Goal: Check status: Check status

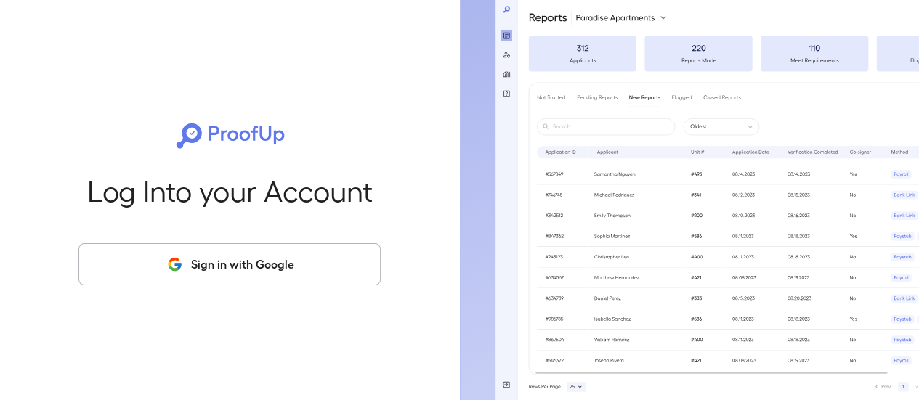
click at [278, 280] on button "Sign in with Google" at bounding box center [229, 264] width 302 height 42
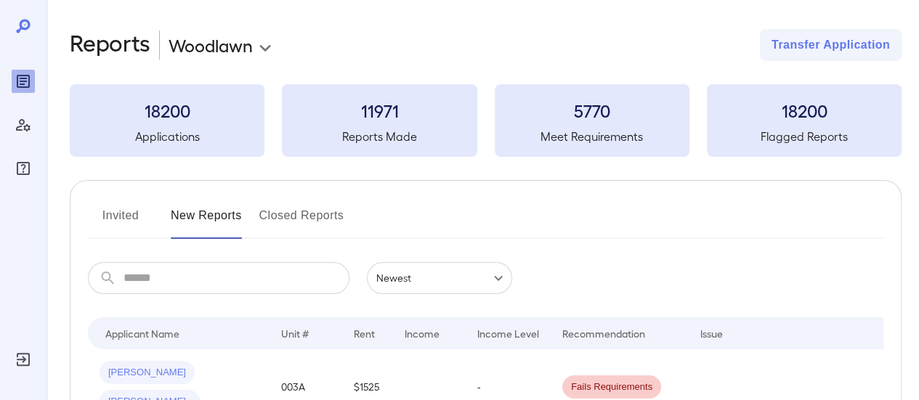
click at [166, 113] on h3 "18200" at bounding box center [167, 110] width 195 height 23
click at [128, 215] on button "Invited" at bounding box center [120, 221] width 65 height 35
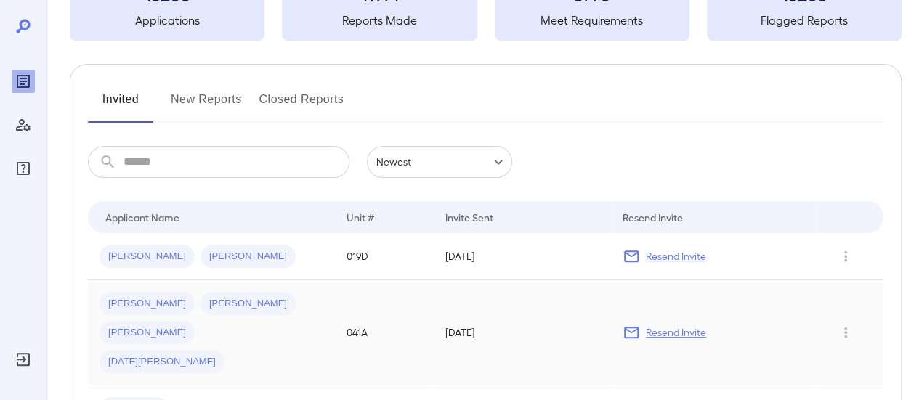
scroll to position [70, 0]
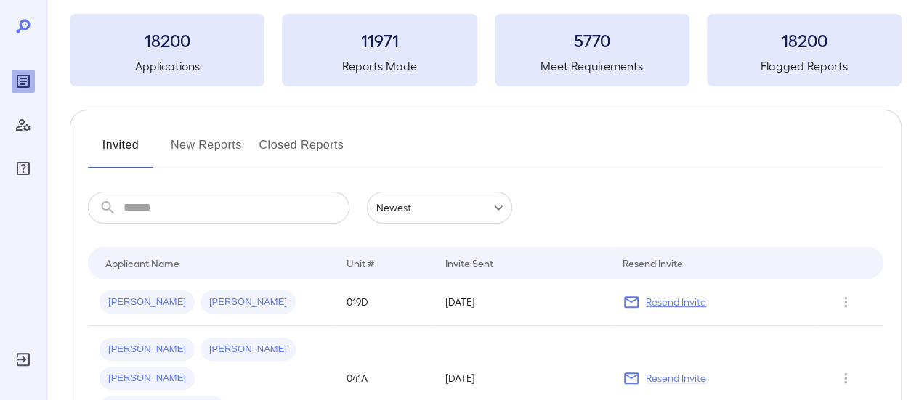
click at [209, 141] on button "New Reports" at bounding box center [206, 151] width 71 height 35
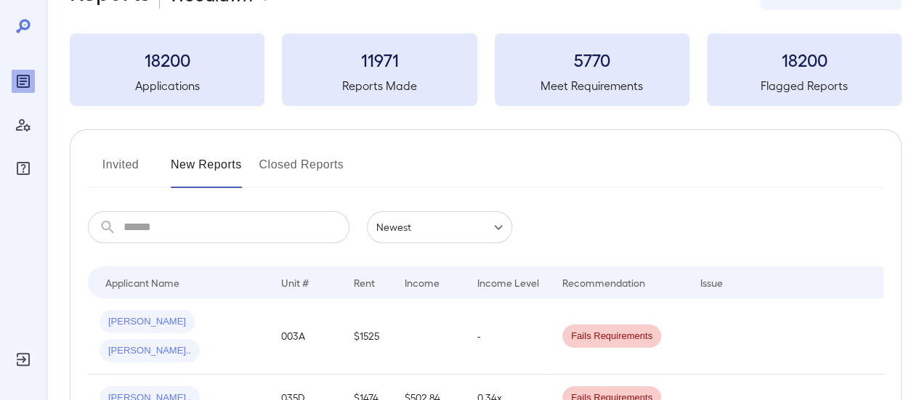
scroll to position [73, 0]
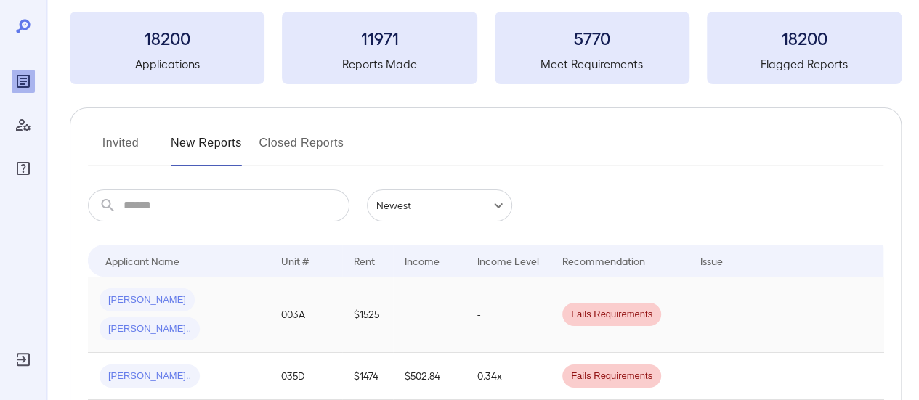
click at [392, 305] on td "$1525" at bounding box center [367, 315] width 51 height 76
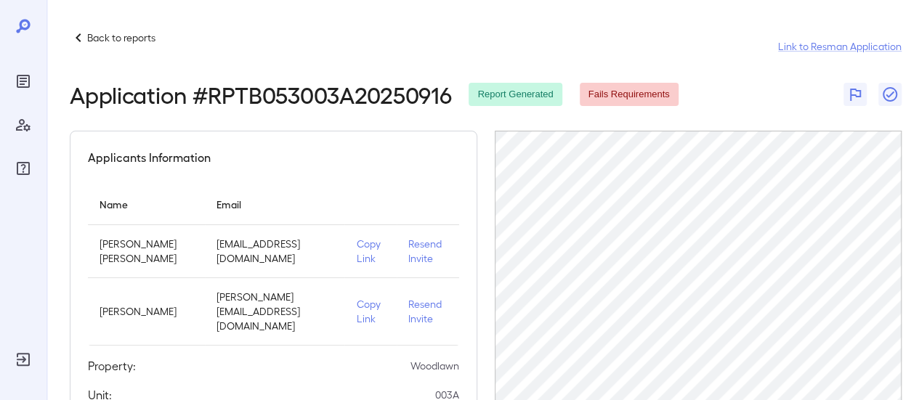
click at [424, 249] on p "Resend Invite" at bounding box center [427, 251] width 39 height 29
click at [76, 176] on div "Applicants Information Name Email [PERSON_NAME] [PERSON_NAME] [EMAIL_ADDRESS][D…" at bounding box center [274, 335] width 408 height 408
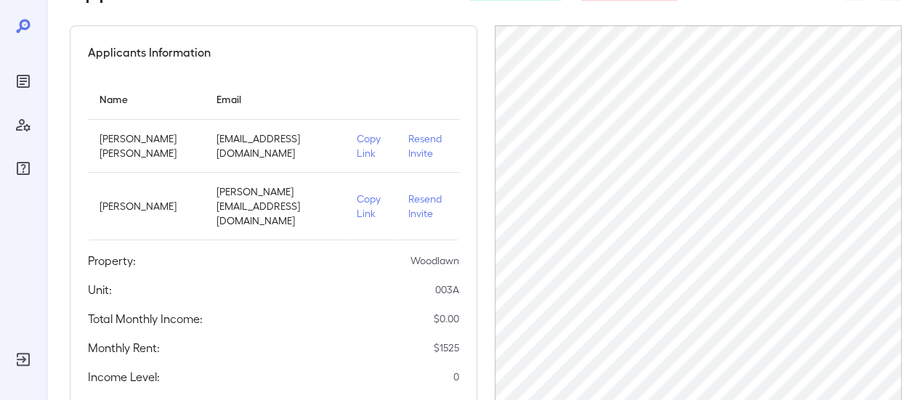
scroll to position [73, 0]
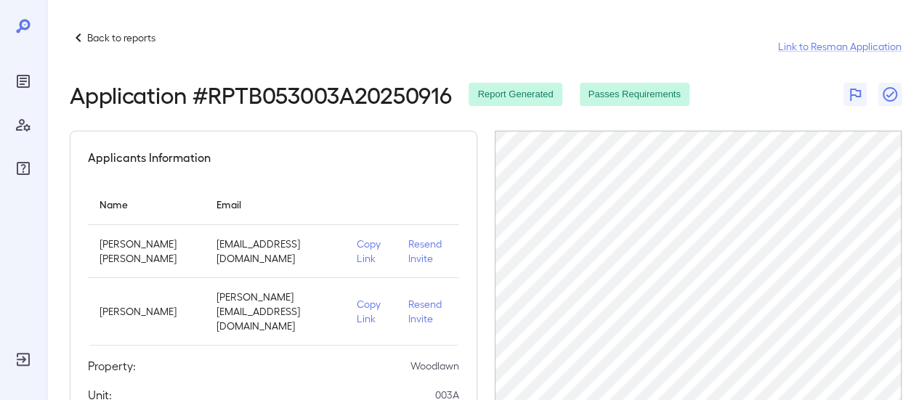
click at [72, 39] on icon at bounding box center [78, 37] width 17 height 17
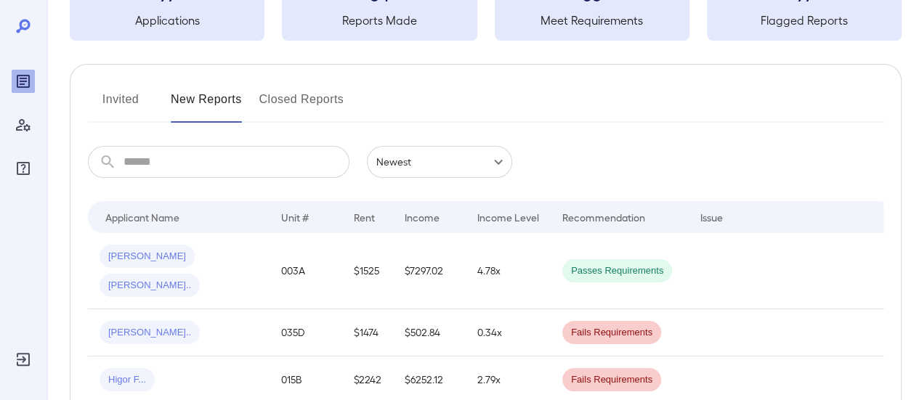
scroll to position [145, 0]
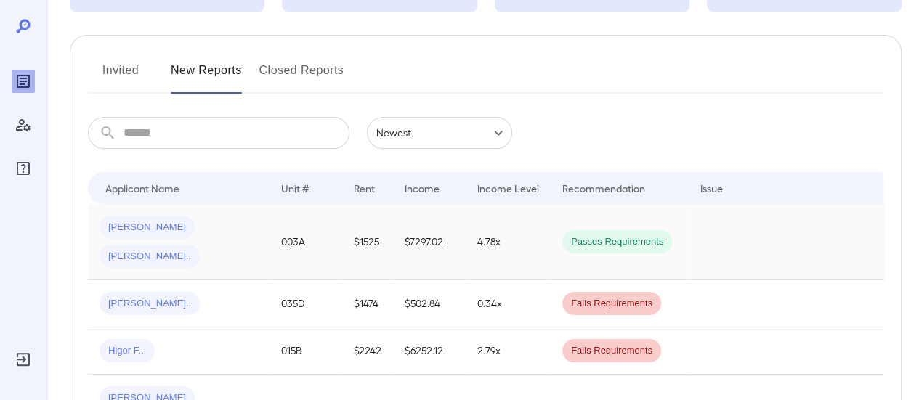
click at [127, 225] on span "[PERSON_NAME]" at bounding box center [147, 228] width 95 height 14
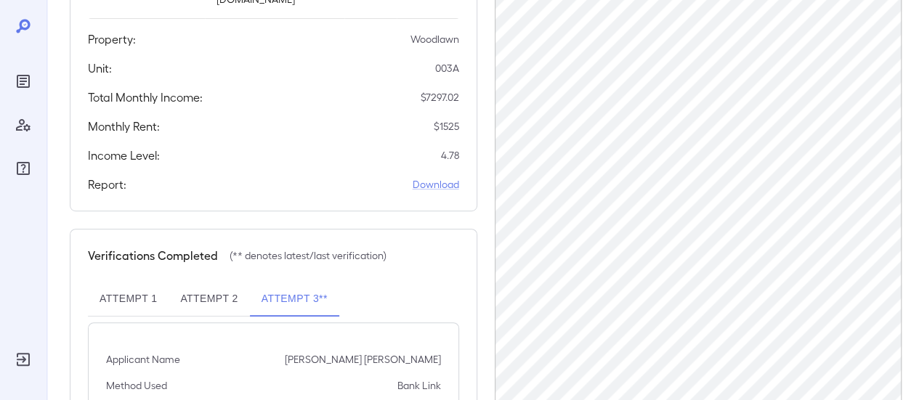
scroll to position [394, 0]
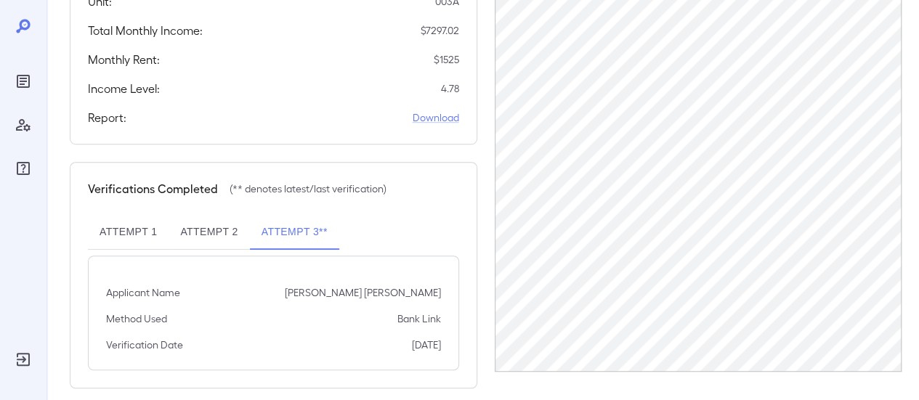
click at [193, 216] on button "Attempt 2" at bounding box center [209, 232] width 81 height 35
click at [288, 215] on button "Attempt 3**" at bounding box center [294, 232] width 89 height 35
click at [219, 215] on button "Attempt 2" at bounding box center [209, 232] width 81 height 35
click at [124, 215] on button "Attempt 1" at bounding box center [128, 232] width 81 height 35
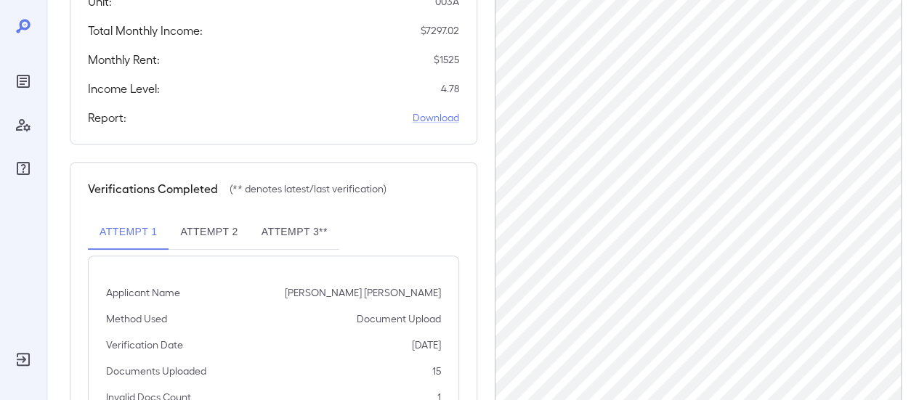
click at [312, 215] on button "Attempt 3**" at bounding box center [294, 232] width 89 height 35
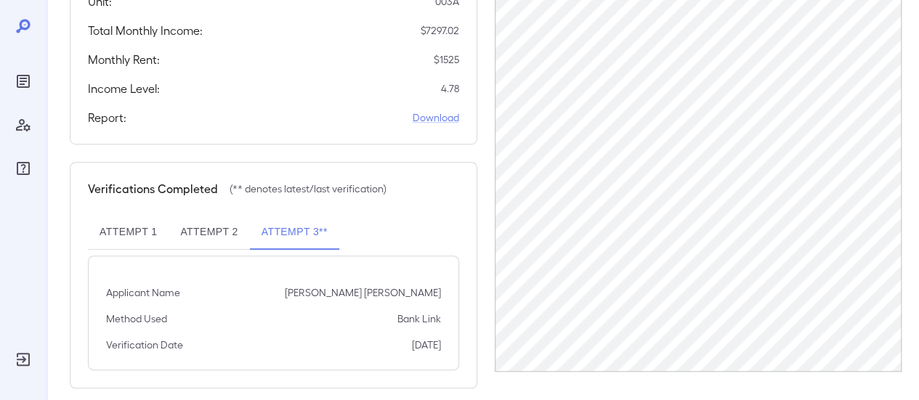
click at [206, 215] on button "Attempt 2" at bounding box center [209, 232] width 81 height 35
click at [128, 215] on button "Attempt 1" at bounding box center [128, 232] width 81 height 35
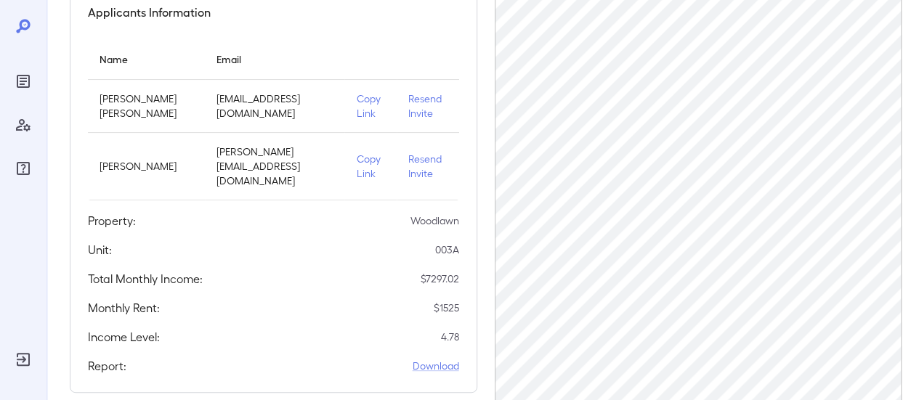
scroll to position [291, 0]
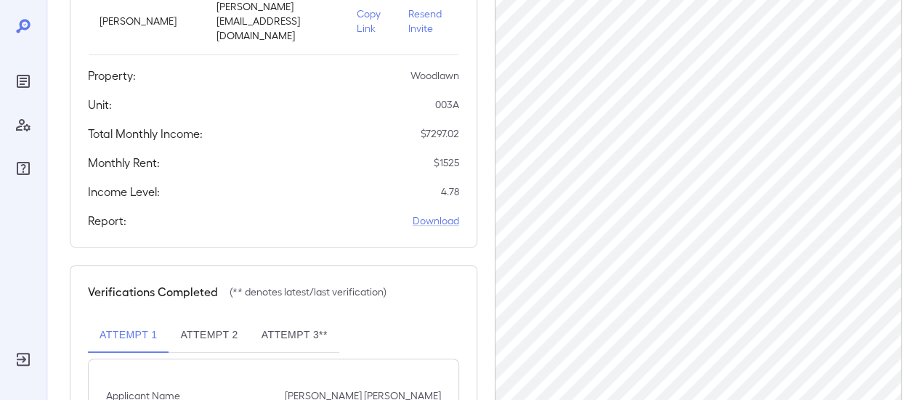
click at [212, 318] on button "Attempt 2" at bounding box center [209, 335] width 81 height 35
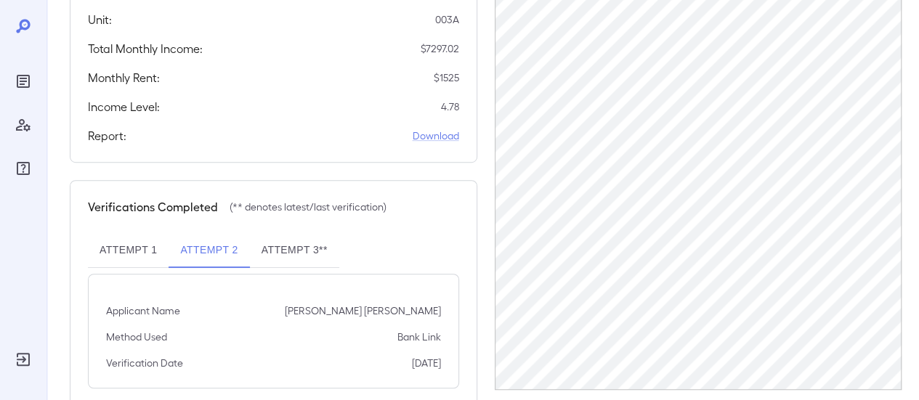
scroll to position [394, 0]
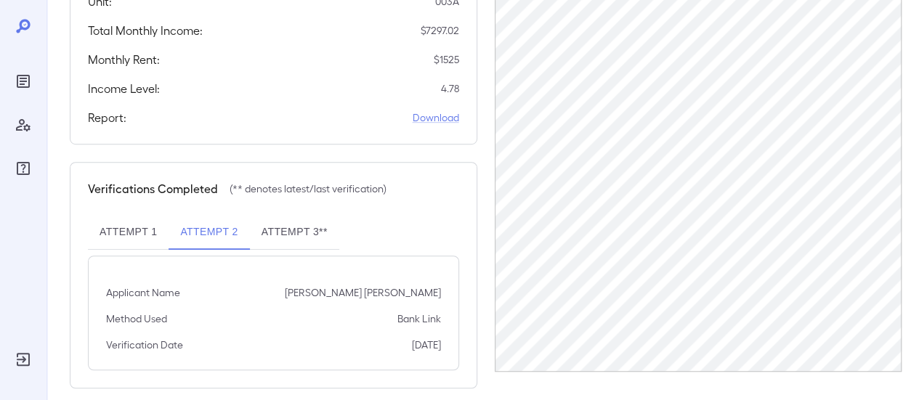
click at [318, 215] on button "Attempt 3**" at bounding box center [294, 232] width 89 height 35
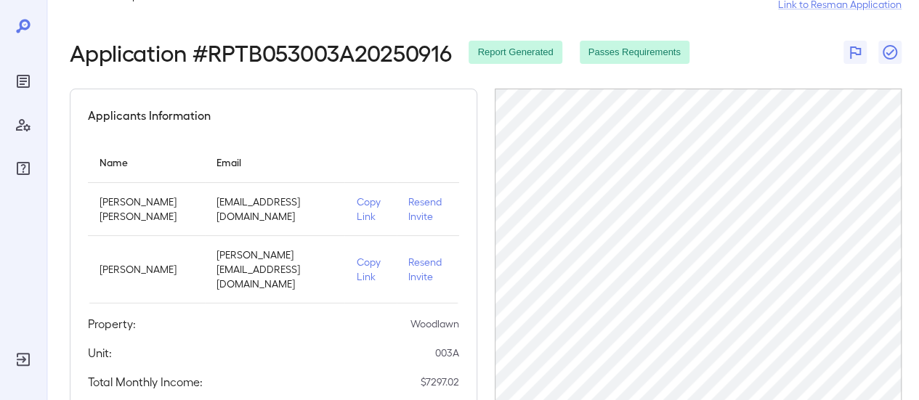
scroll to position [0, 0]
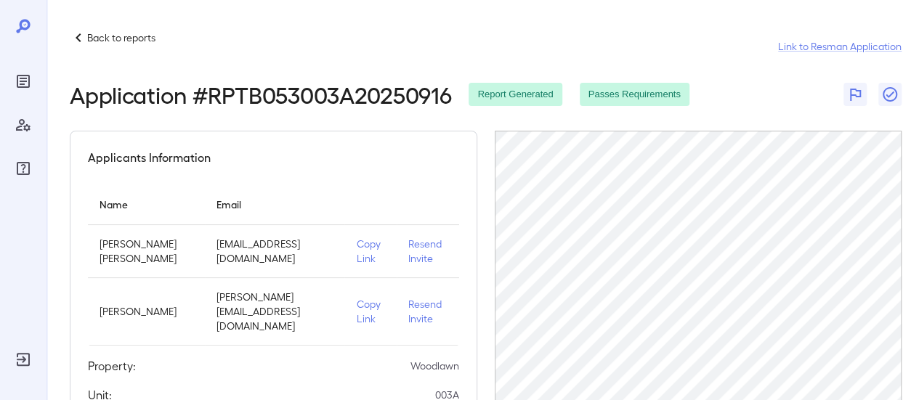
click at [125, 25] on div "Back to reports Link to Resman Application Application # RPTB053003A20250916 Re…" at bounding box center [483, 406] width 873 height 812
click at [125, 33] on p "Back to reports" at bounding box center [121, 38] width 68 height 15
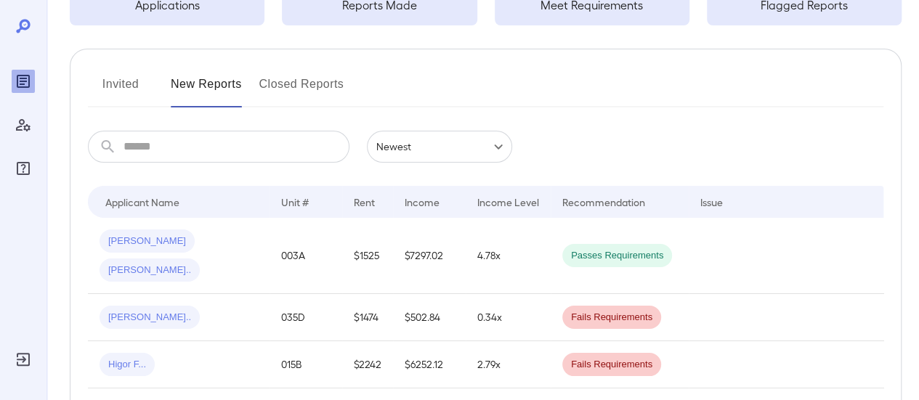
scroll to position [145, 0]
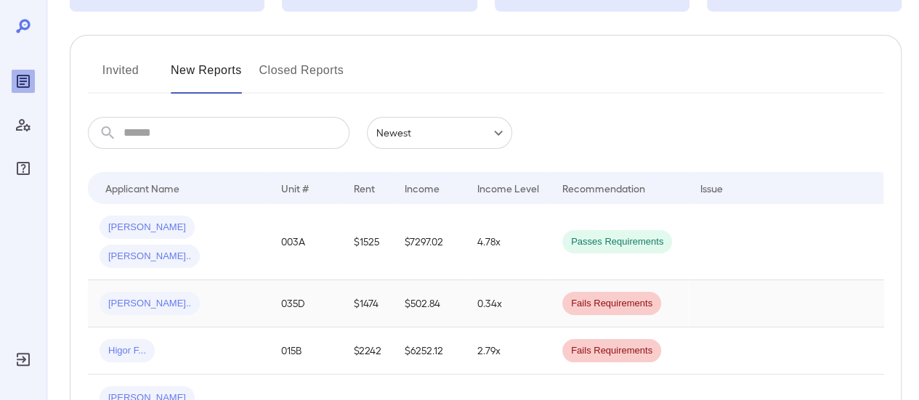
click at [132, 297] on span "[PERSON_NAME].." at bounding box center [150, 304] width 100 height 14
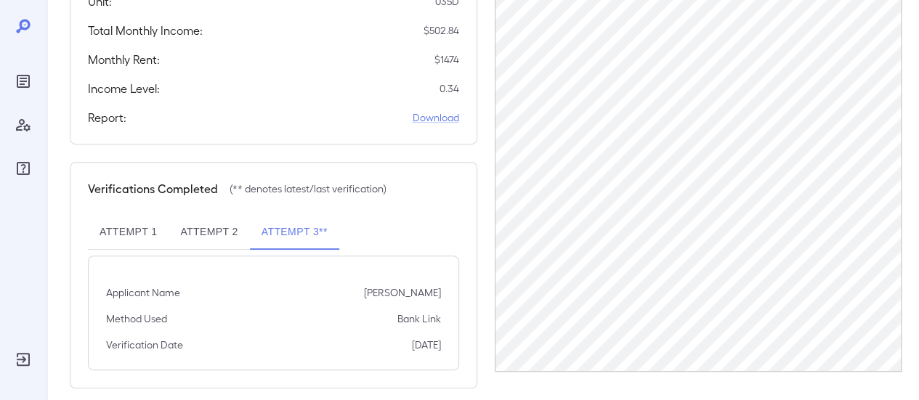
scroll to position [327, 0]
click at [159, 214] on button "Attempt 1" at bounding box center [128, 231] width 81 height 35
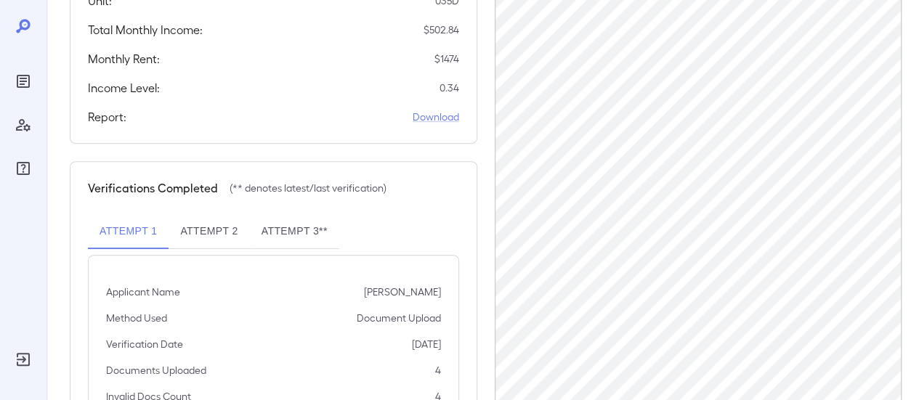
click at [215, 214] on button "Attempt 2" at bounding box center [209, 231] width 81 height 35
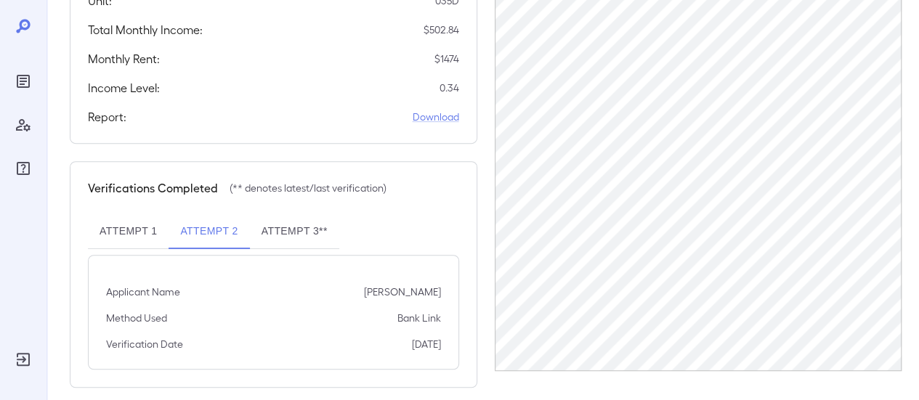
click at [300, 214] on button "Attempt 3**" at bounding box center [294, 231] width 89 height 35
click at [180, 214] on button "Attempt 2" at bounding box center [209, 231] width 81 height 35
click at [114, 214] on button "Attempt 1" at bounding box center [128, 231] width 81 height 35
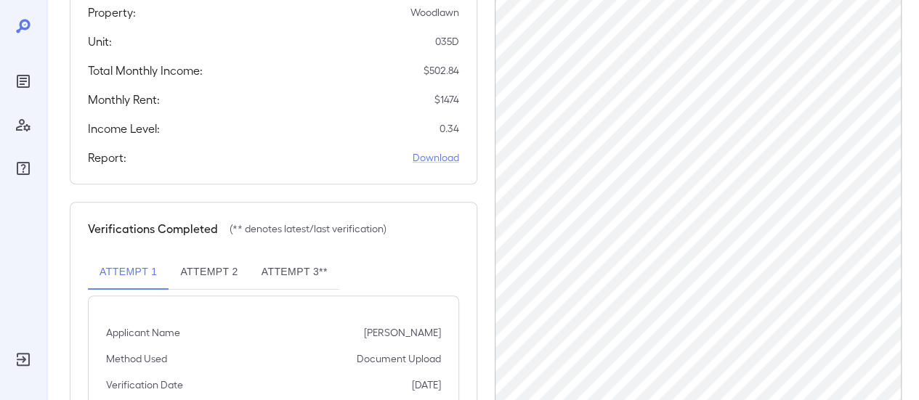
scroll to position [291, 0]
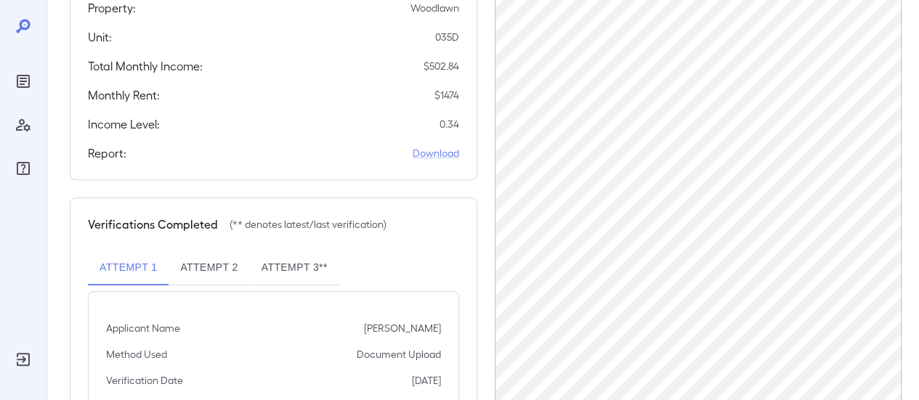
click at [117, 251] on button "Attempt 1" at bounding box center [128, 268] width 81 height 35
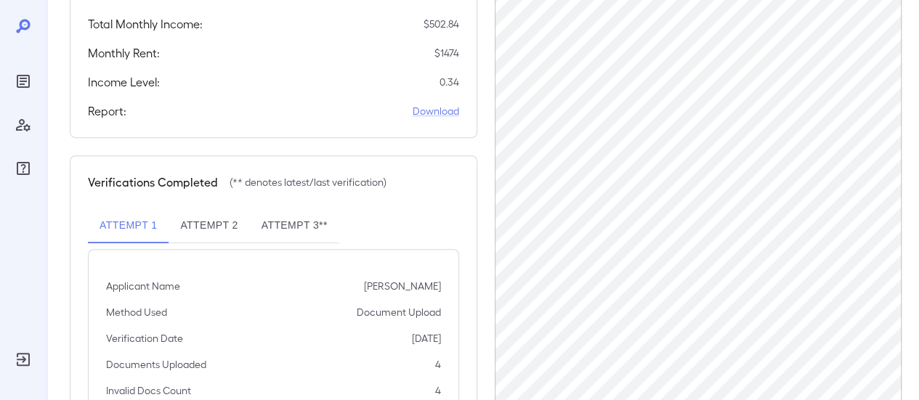
scroll to position [406, 0]
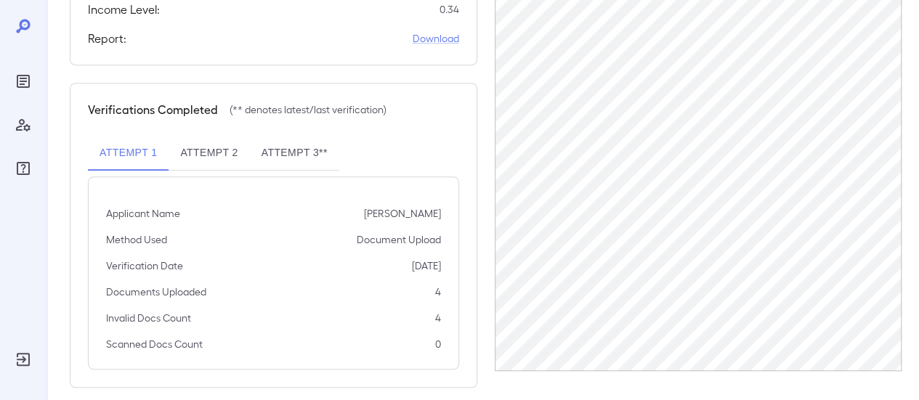
click at [218, 136] on button "Attempt 2" at bounding box center [209, 153] width 81 height 35
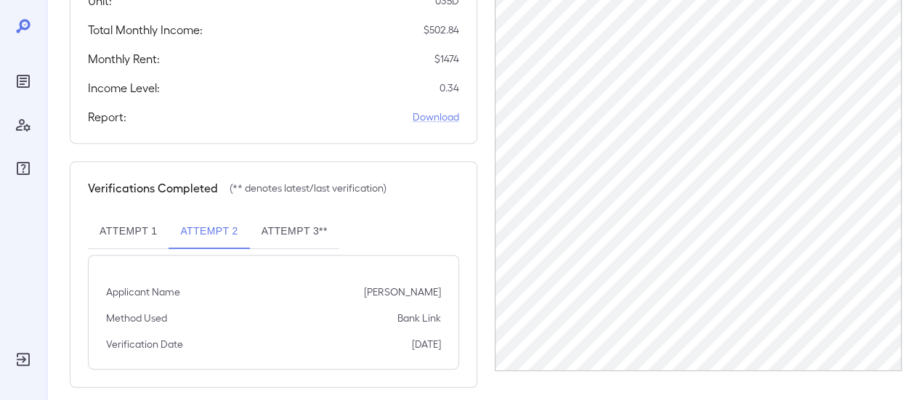
click at [301, 226] on button "Attempt 3**" at bounding box center [294, 231] width 89 height 35
click at [142, 214] on button "Attempt 1" at bounding box center [128, 231] width 81 height 35
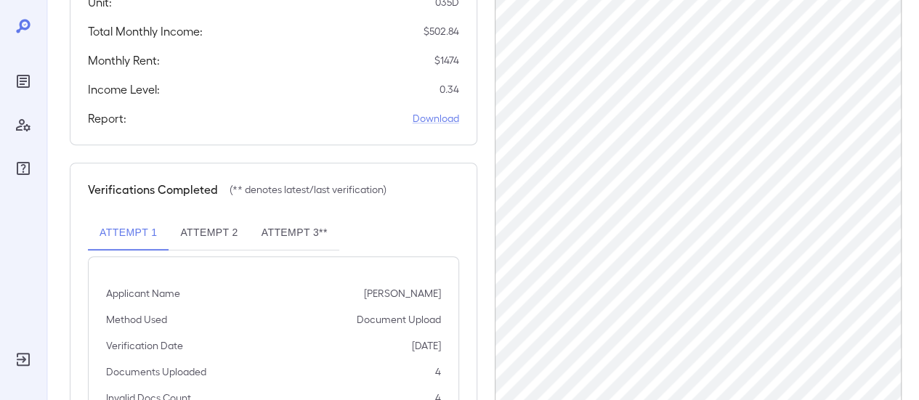
scroll to position [406, 0]
